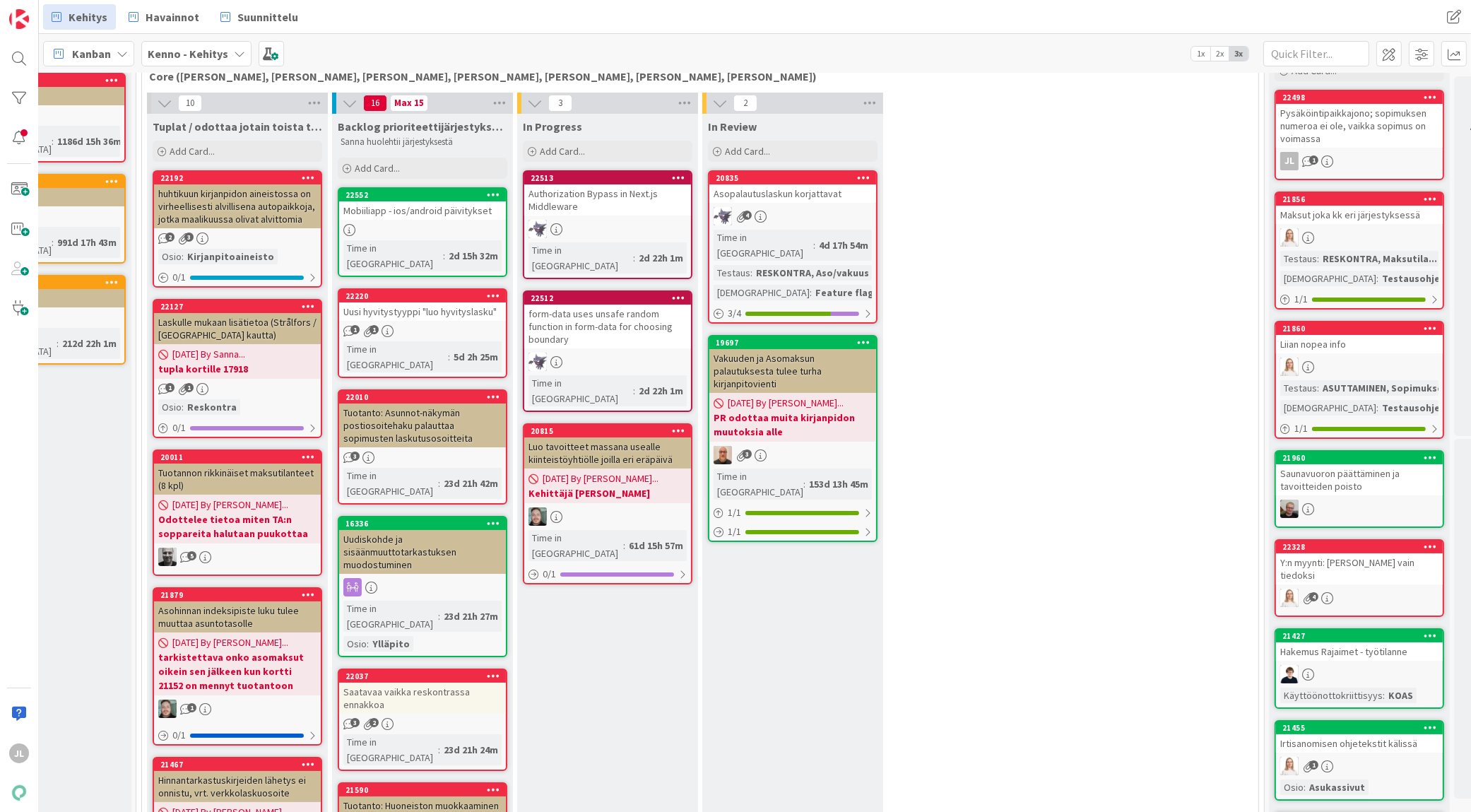
scroll to position [82, 93]
click at [420, 302] on div "Uusi hyvitystyyppi "luo hyvityslasku"" at bounding box center [422, 311] width 167 height 18
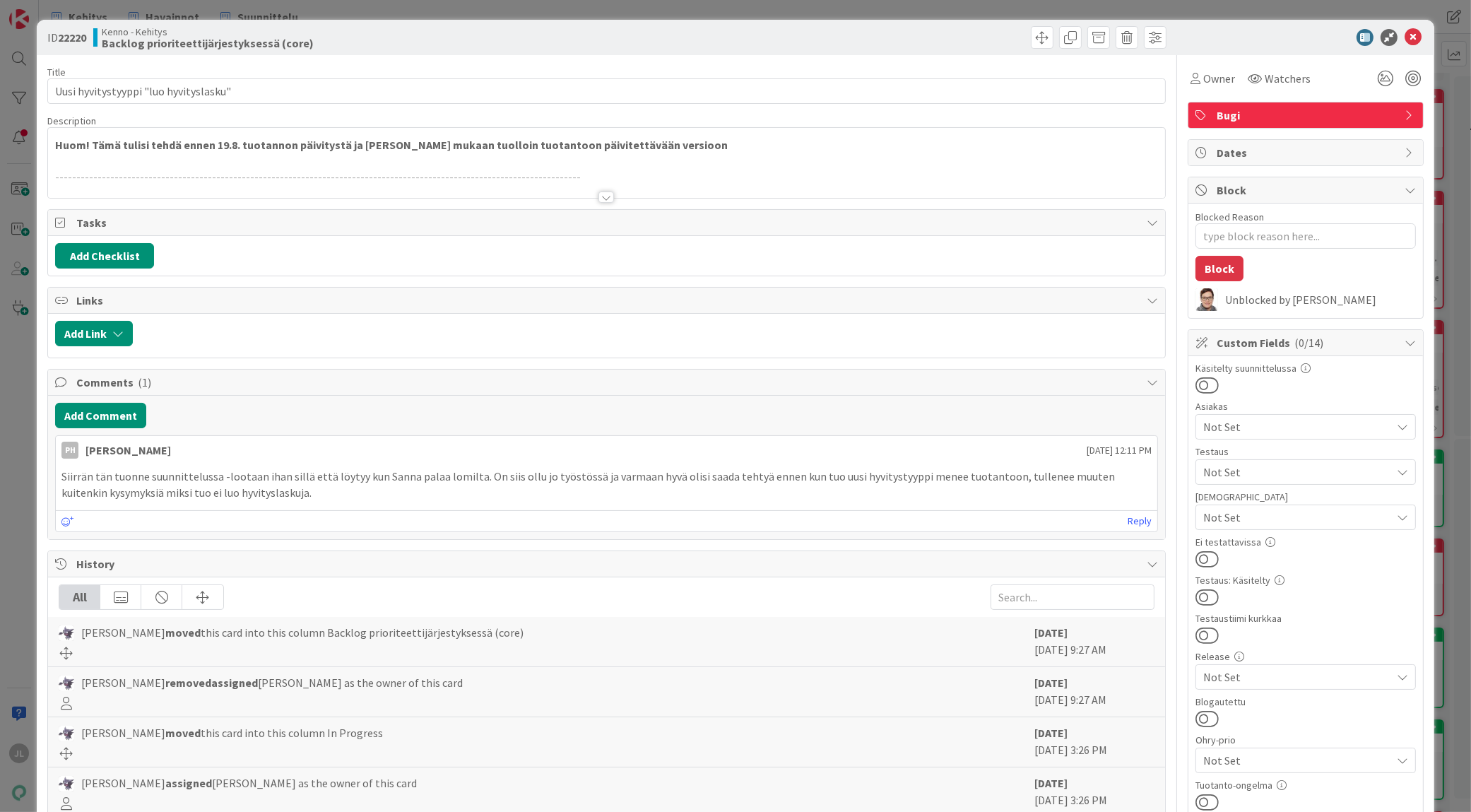
type textarea "x"
drag, startPoint x: 420, startPoint y: 299, endPoint x: 432, endPoint y: 203, distance: 96.7
click at [432, 203] on div "Title 37 / 128 Uusi hyvitystyyppi "luo hyvityslasku" Description JL Jyri Laine …" at bounding box center [607, 695] width 1119 height 1280
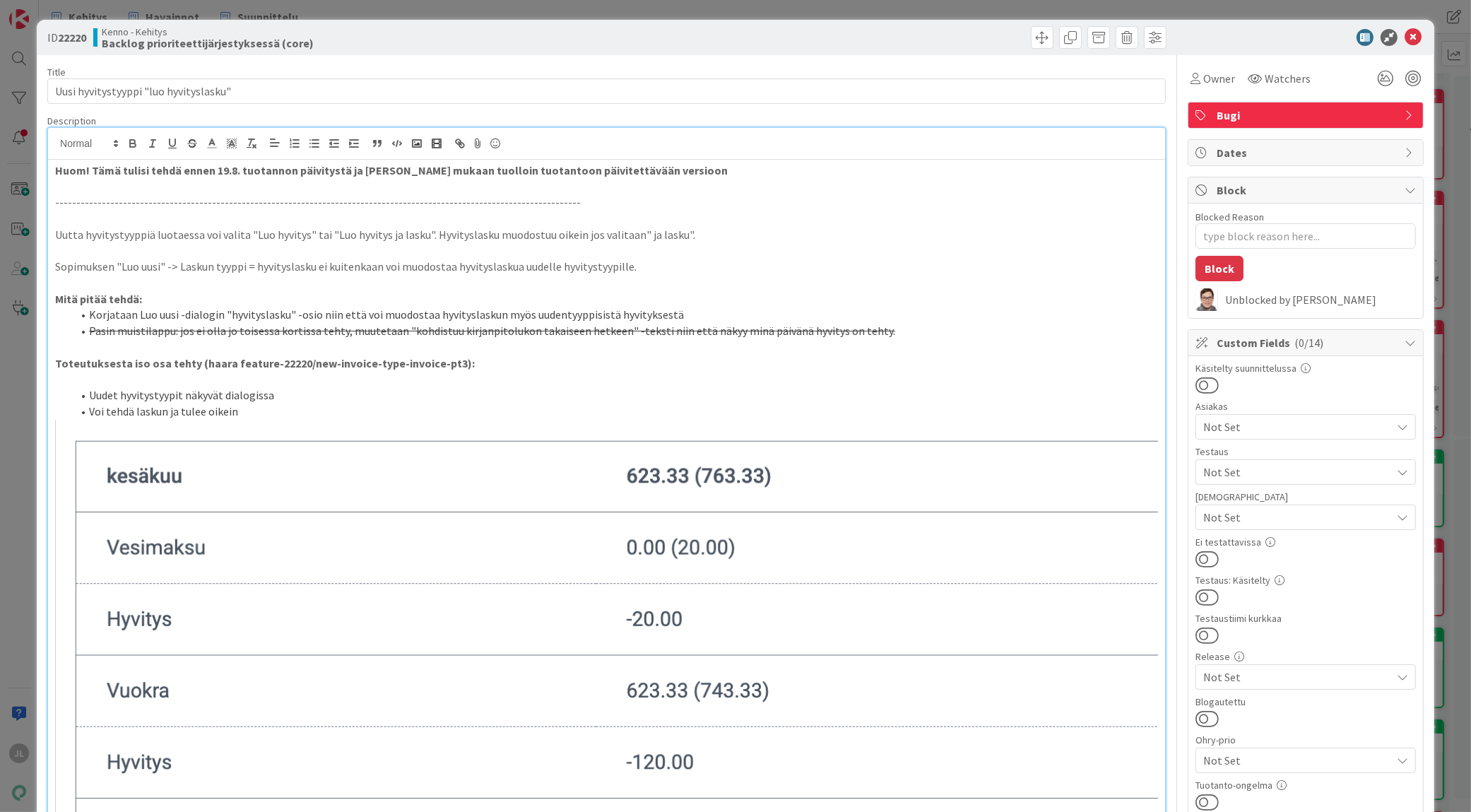
click at [451, 157] on div "JL Jyri Laine just joined Huom! Tämä tulisi tehdä ennen 19.8. tuotannon päivity…" at bounding box center [607, 789] width 1117 height 1322
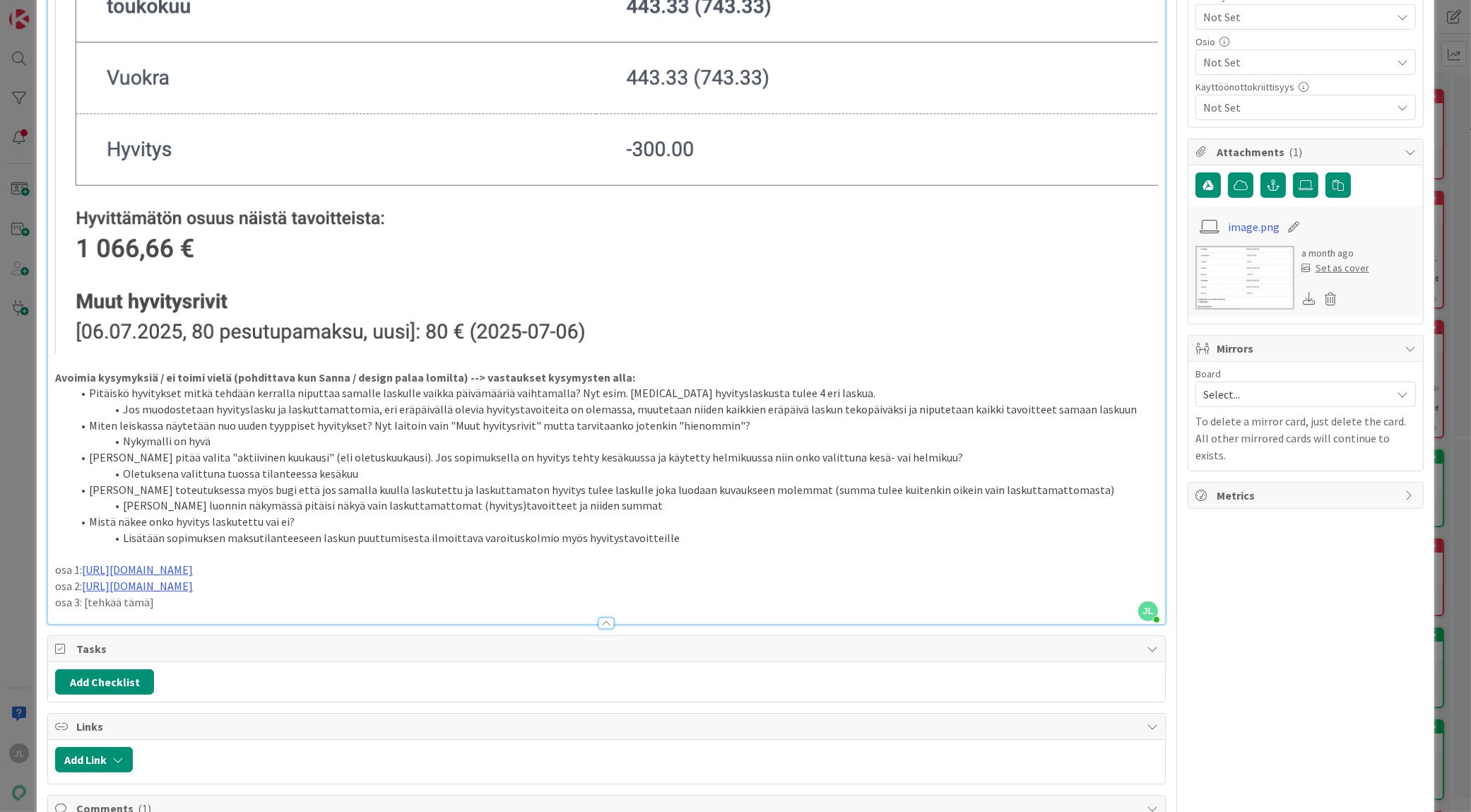
scroll to position [827, 0]
